Goal: Transaction & Acquisition: Purchase product/service

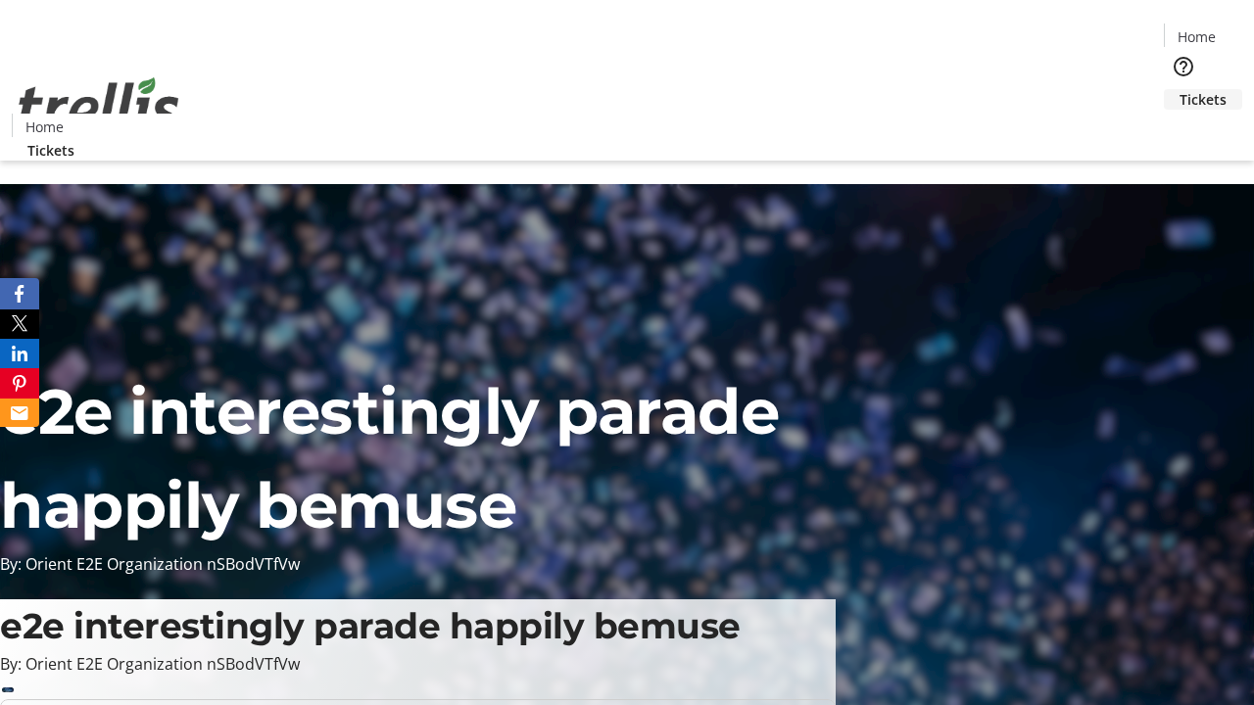
click at [1180, 89] on span "Tickets" at bounding box center [1203, 99] width 47 height 21
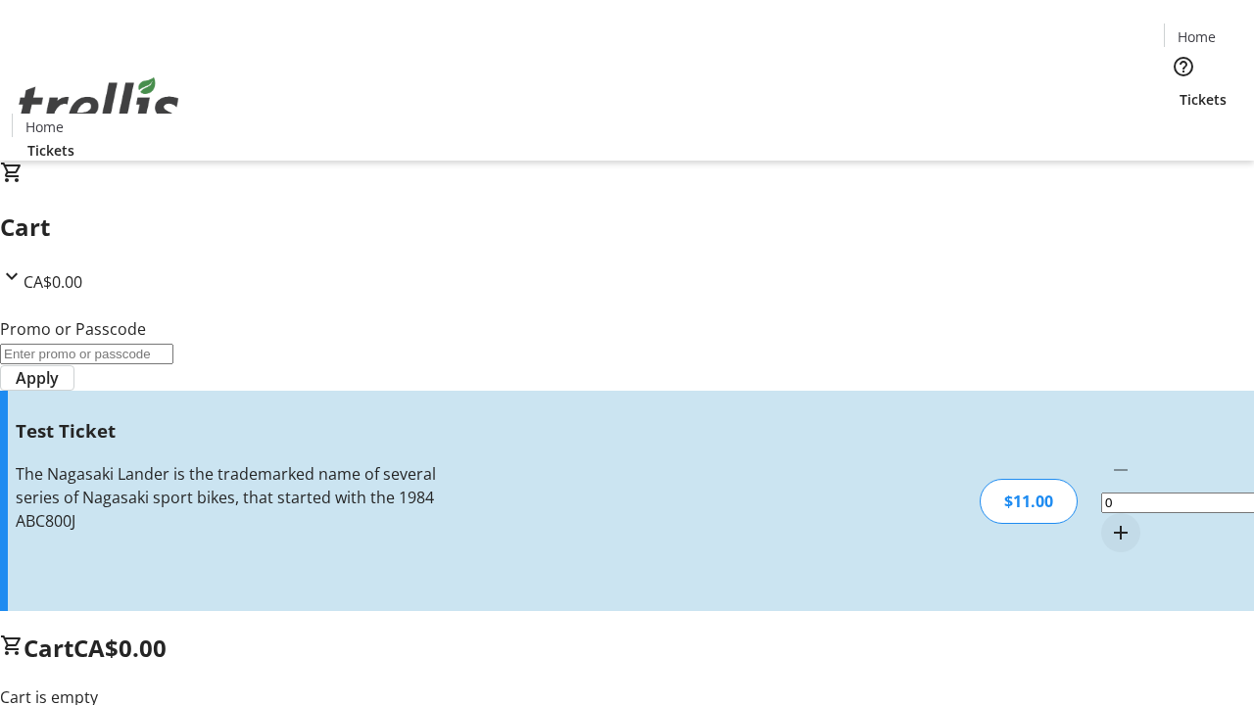
click at [1109, 521] on mat-icon "Increment by one" at bounding box center [1121, 533] width 24 height 24
type input "1"
type input "UNLOCK"
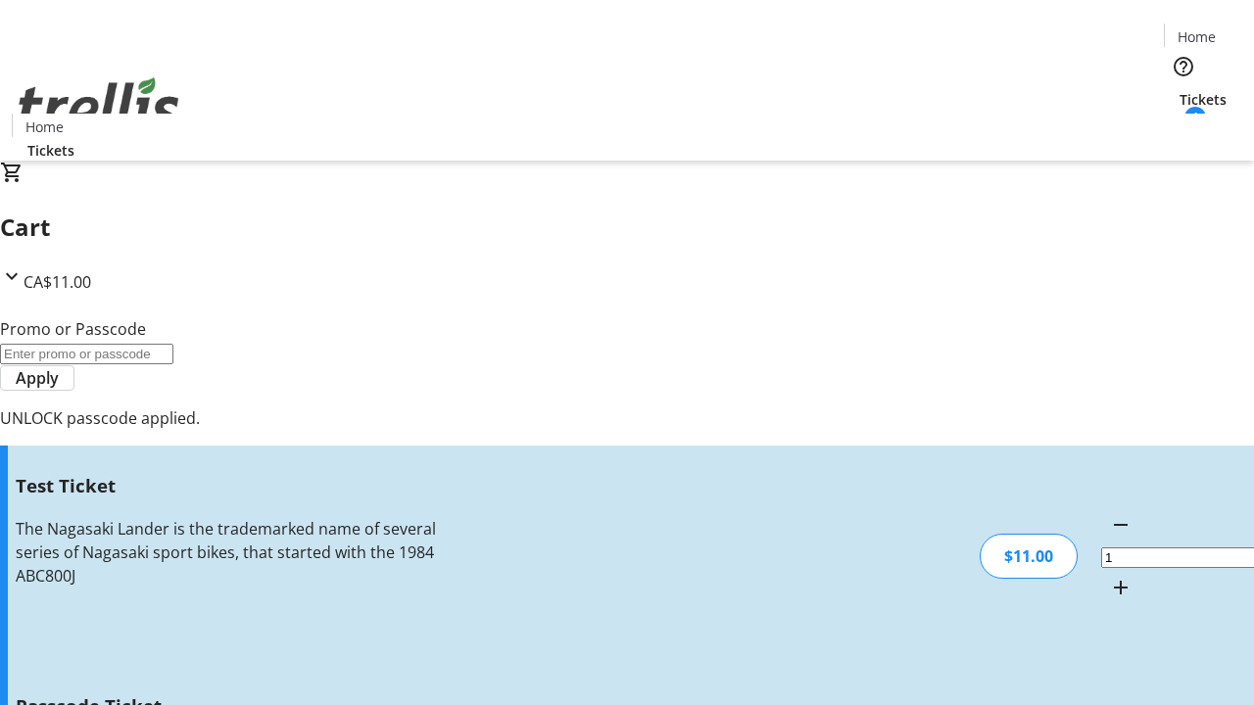
type input "5"
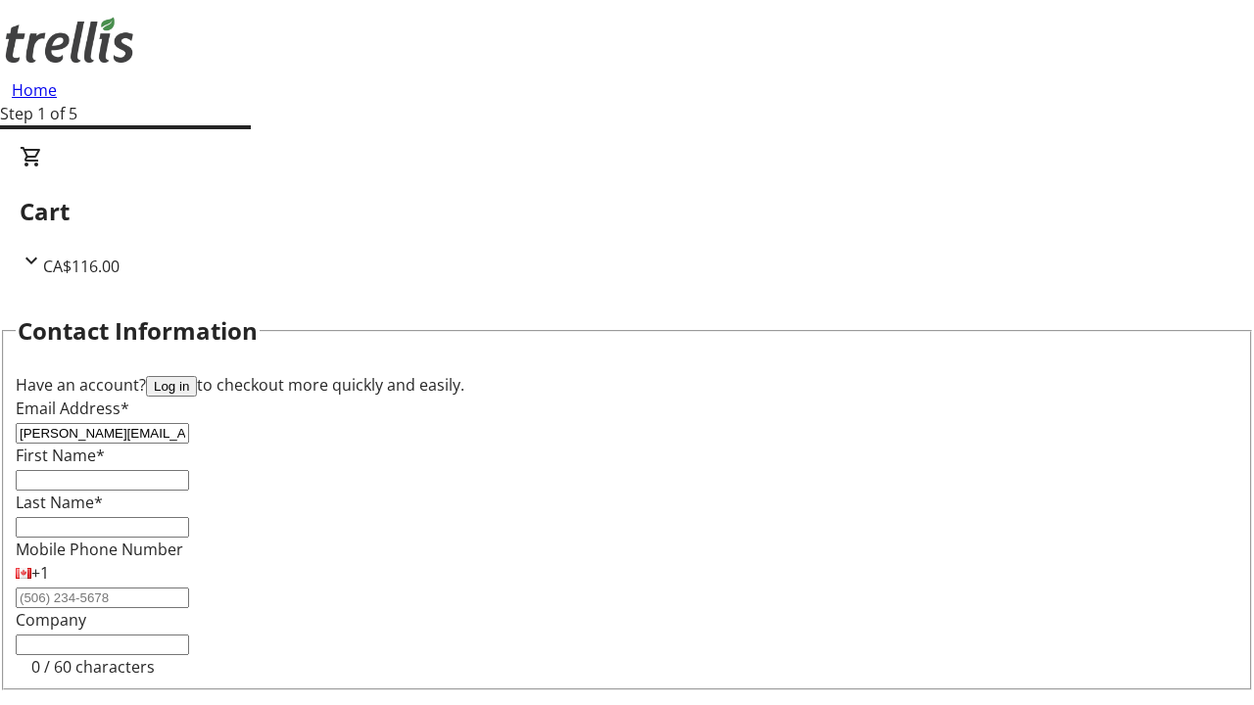
type input "[PERSON_NAME][EMAIL_ADDRESS][PERSON_NAME][DOMAIN_NAME]"
type input "[PERSON_NAME]"
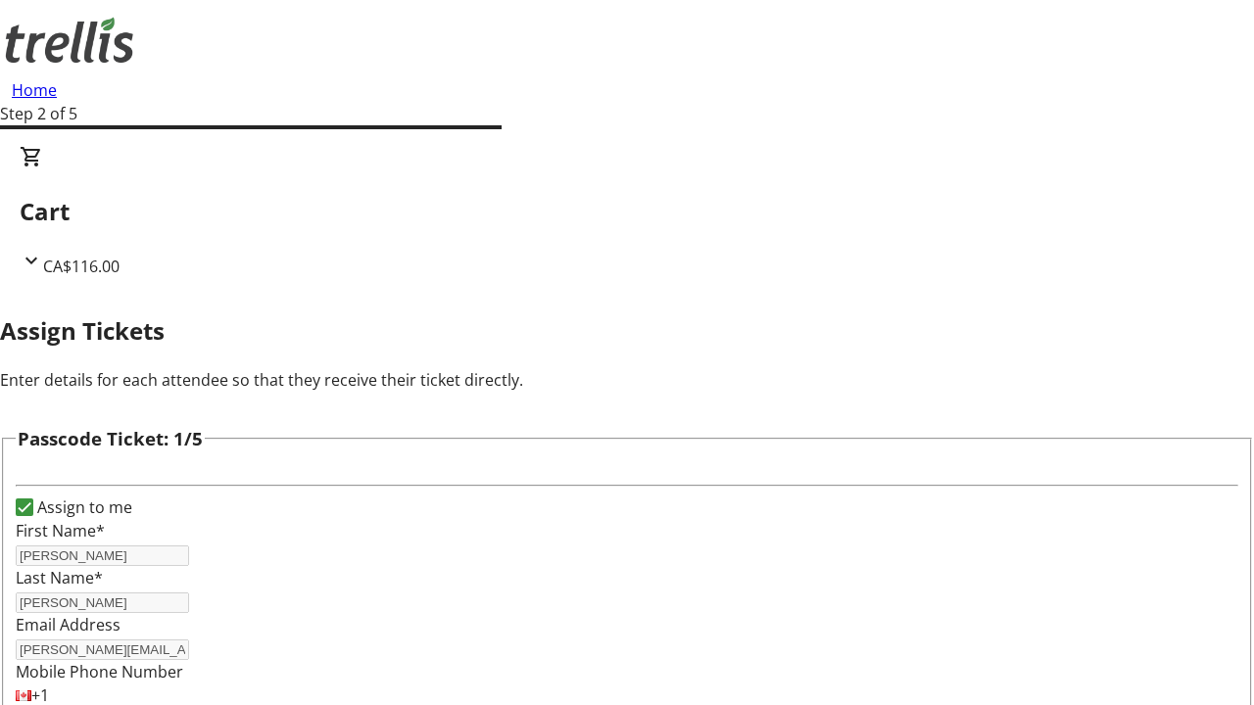
type input "[PERSON_NAME]"
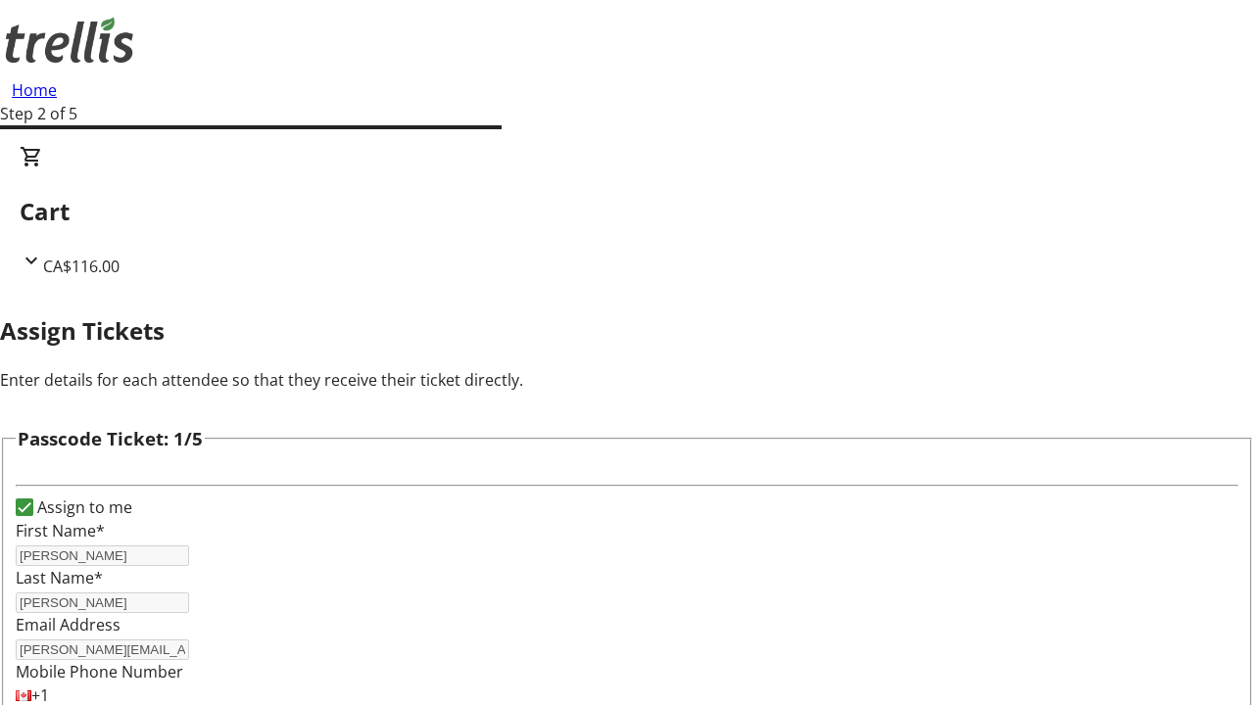
type input "[PERSON_NAME]"
checkbox input "true"
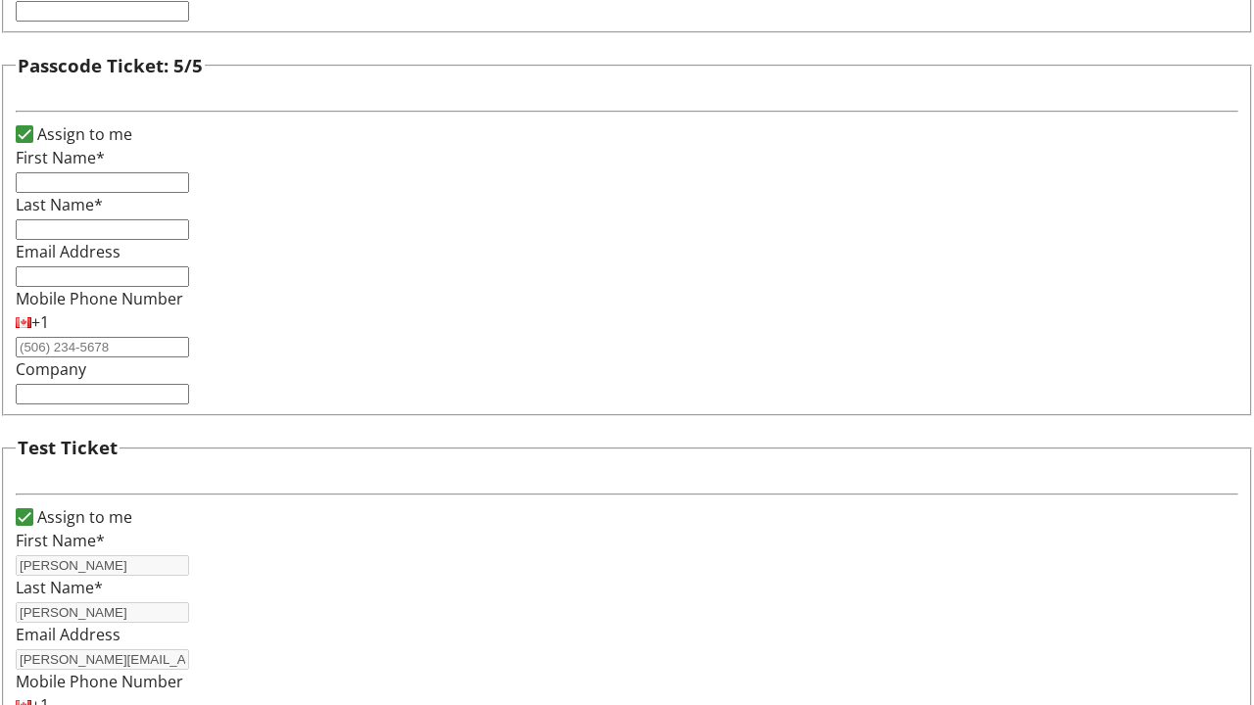
type input "[PERSON_NAME]"
type input "[PERSON_NAME][EMAIL_ADDRESS][PERSON_NAME][DOMAIN_NAME]"
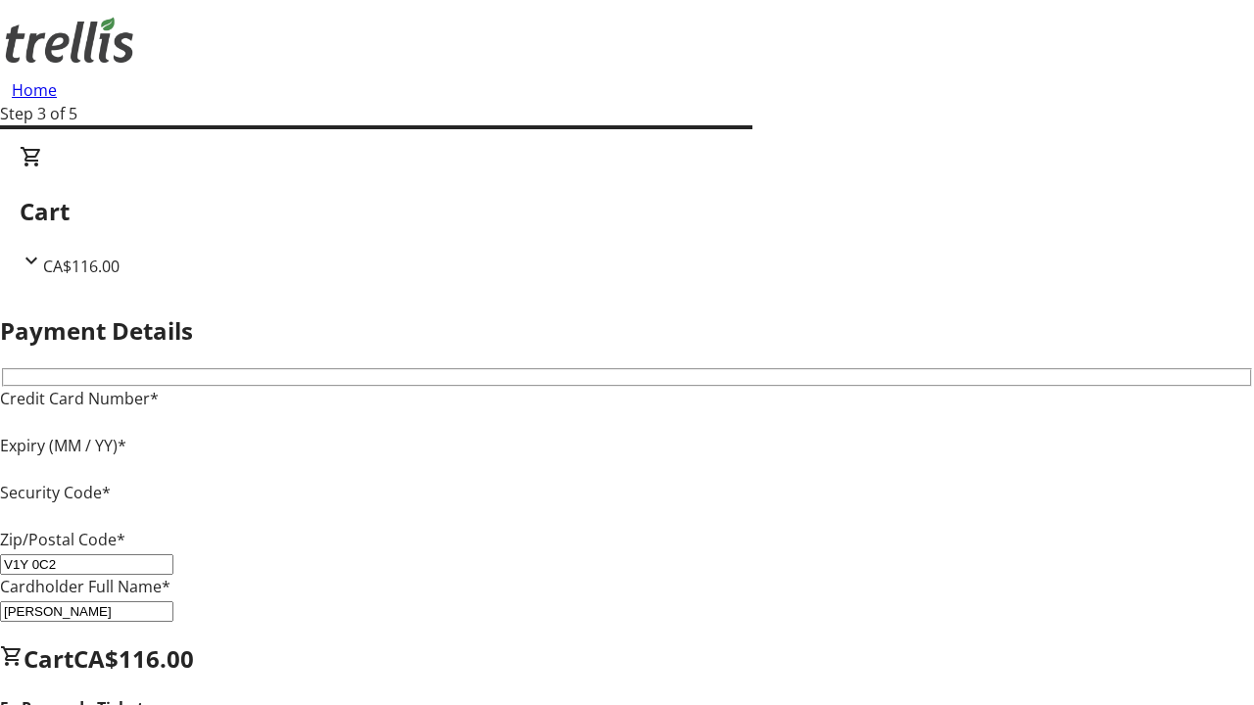
type input "V1Y 0C2"
